Goal: Find specific page/section: Find specific page/section

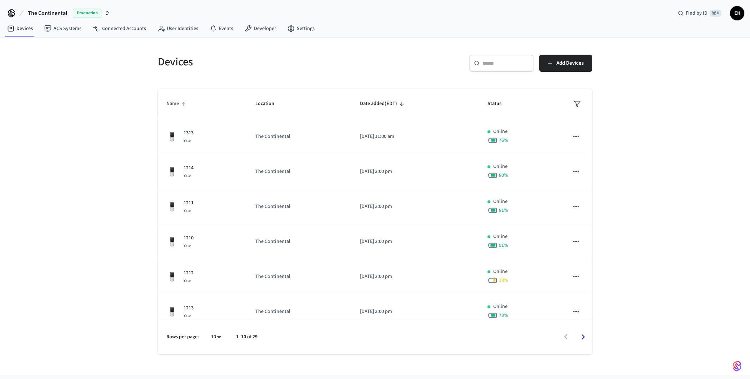
click at [186, 106] on icon "sticky table" at bounding box center [183, 104] width 6 height 6
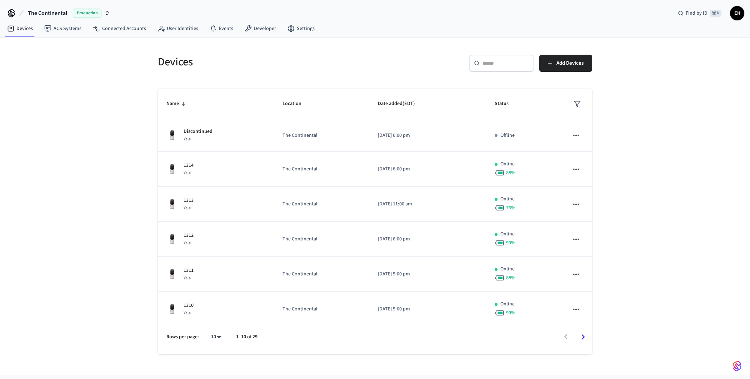
click at [41, 10] on span "The Continental" at bounding box center [47, 13] width 39 height 9
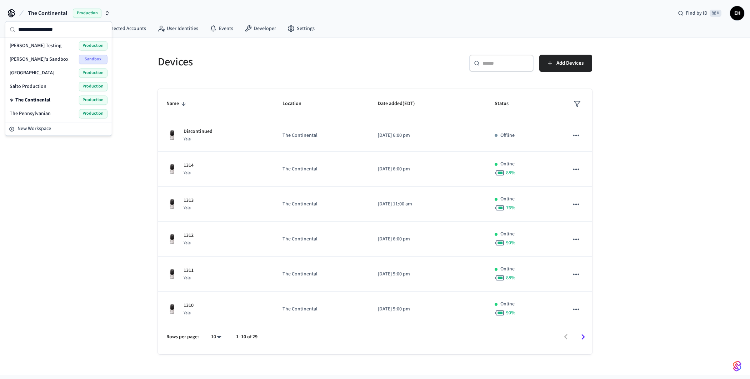
click at [31, 72] on span "[GEOGRAPHIC_DATA]" at bounding box center [32, 72] width 45 height 7
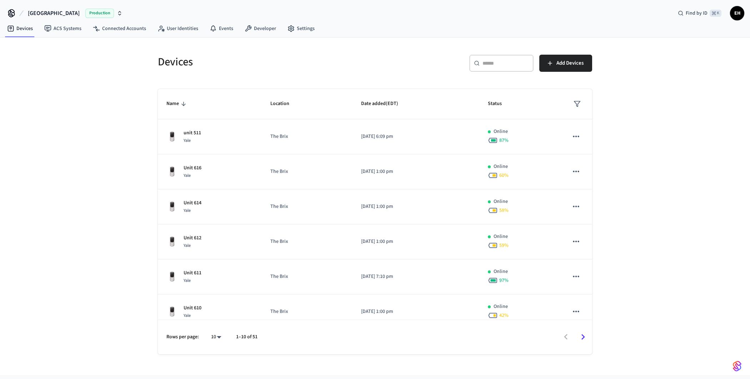
click at [177, 101] on span "Name" at bounding box center [177, 103] width 22 height 11
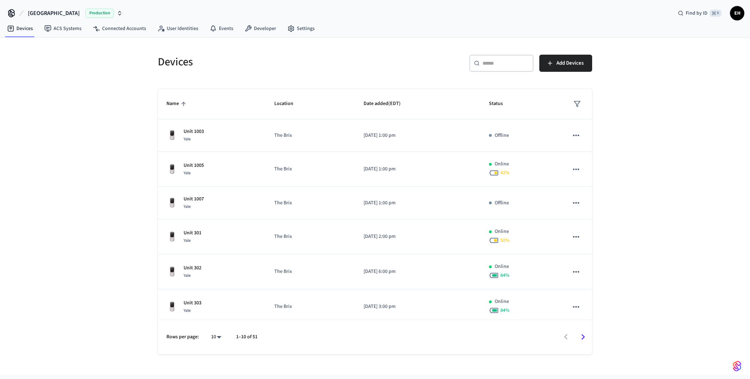
click at [177, 101] on span "Name" at bounding box center [177, 103] width 22 height 11
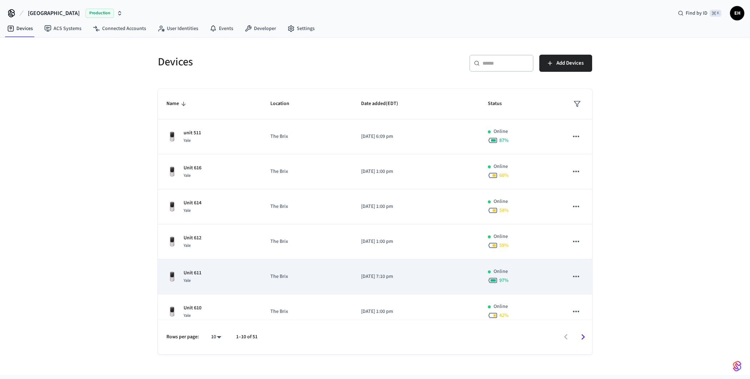
click at [194, 272] on p "Unit 611" at bounding box center [192, 272] width 18 height 7
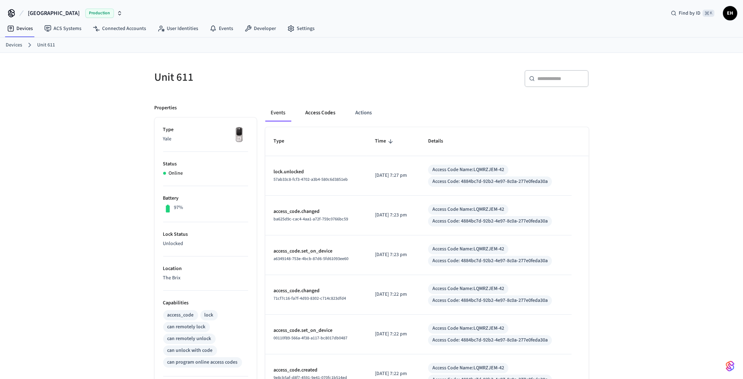
click at [311, 111] on button "Access Codes" at bounding box center [320, 112] width 41 height 17
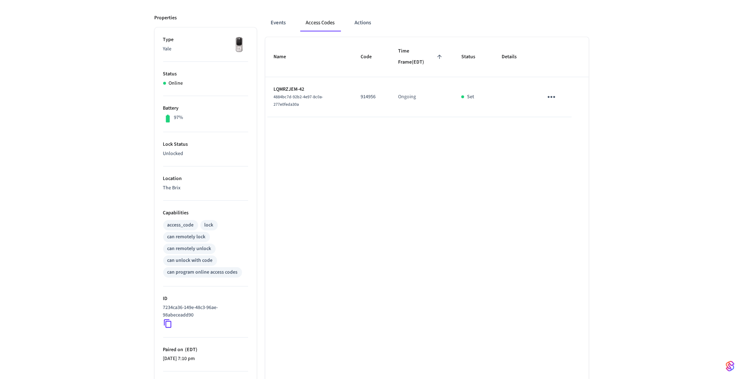
scroll to position [148, 0]
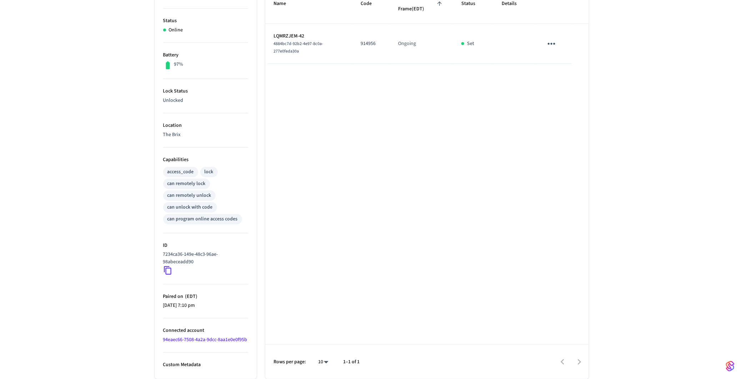
click at [170, 266] on icon at bounding box center [167, 270] width 9 height 9
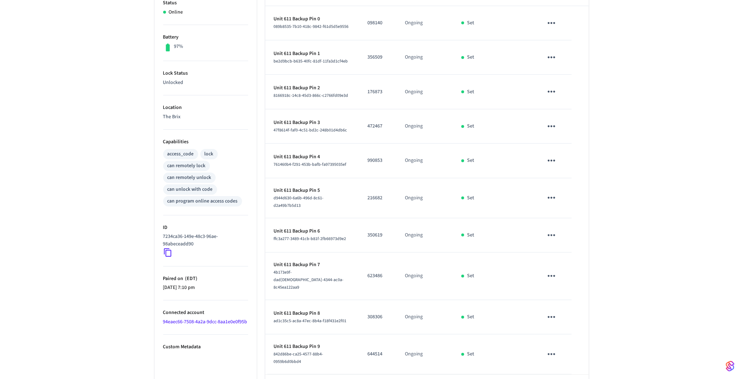
scroll to position [209, 0]
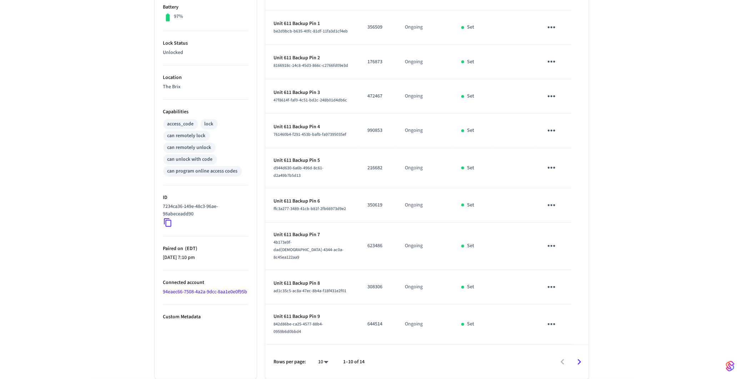
click at [581, 362] on icon "Go to next page" at bounding box center [579, 361] width 11 height 11
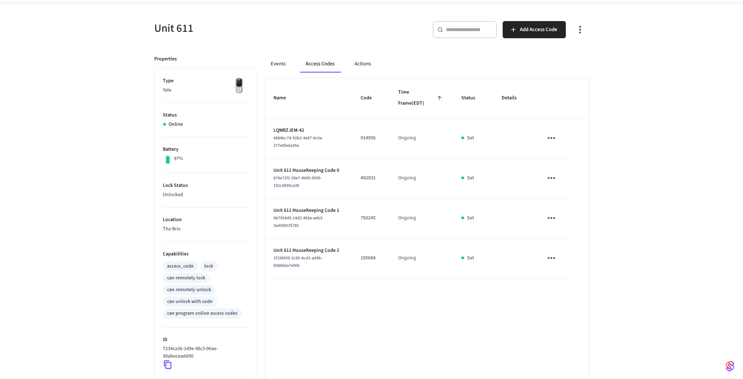
scroll to position [148, 0]
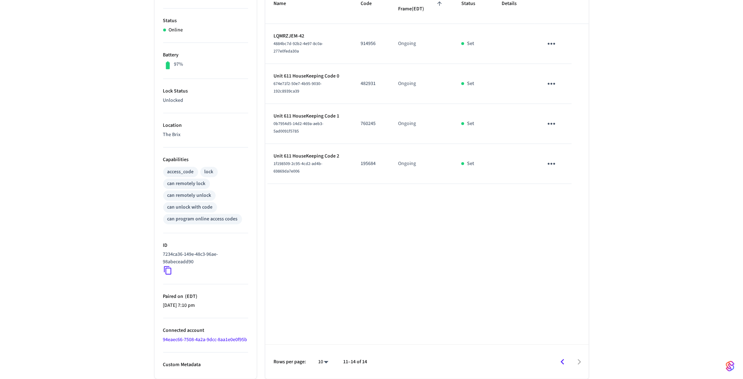
click at [564, 361] on icon "Go to previous page" at bounding box center [562, 361] width 11 height 11
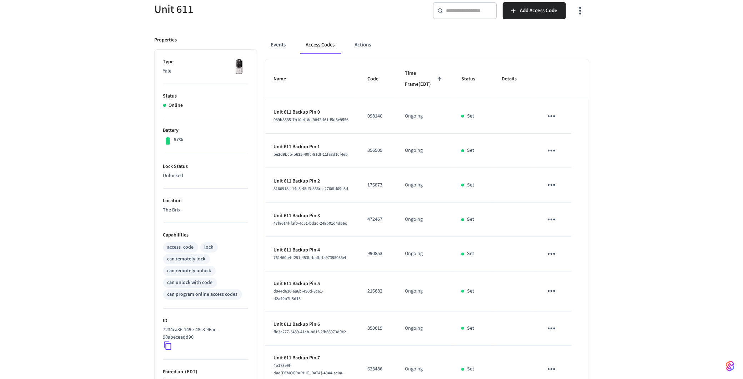
scroll to position [0, 0]
